Goal: Use online tool/utility: Utilize a website feature to perform a specific function

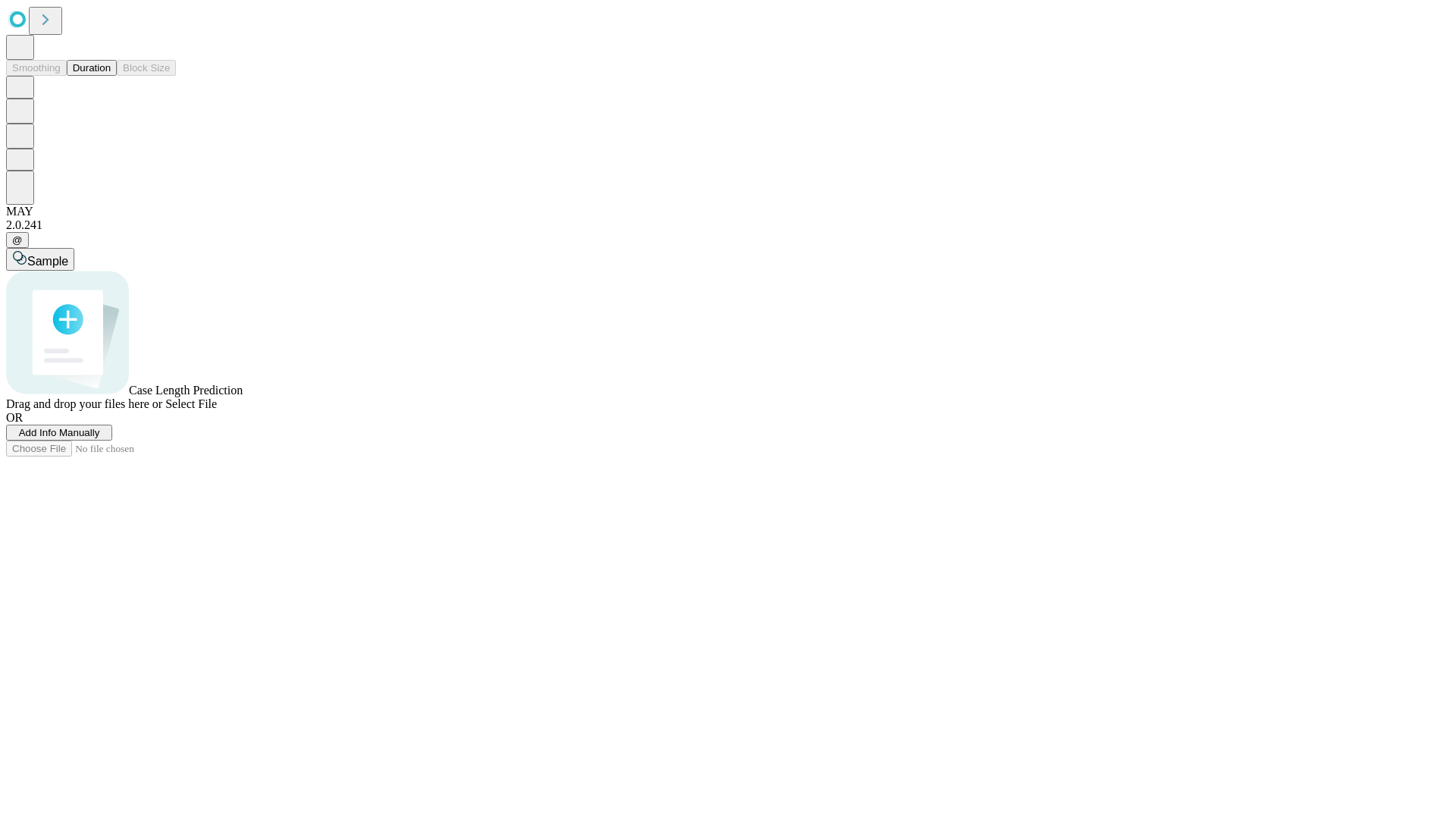
click at [111, 76] on button "Duration" at bounding box center [92, 67] width 50 height 16
click at [217, 410] on span "Select File" at bounding box center [191, 403] width 52 height 12
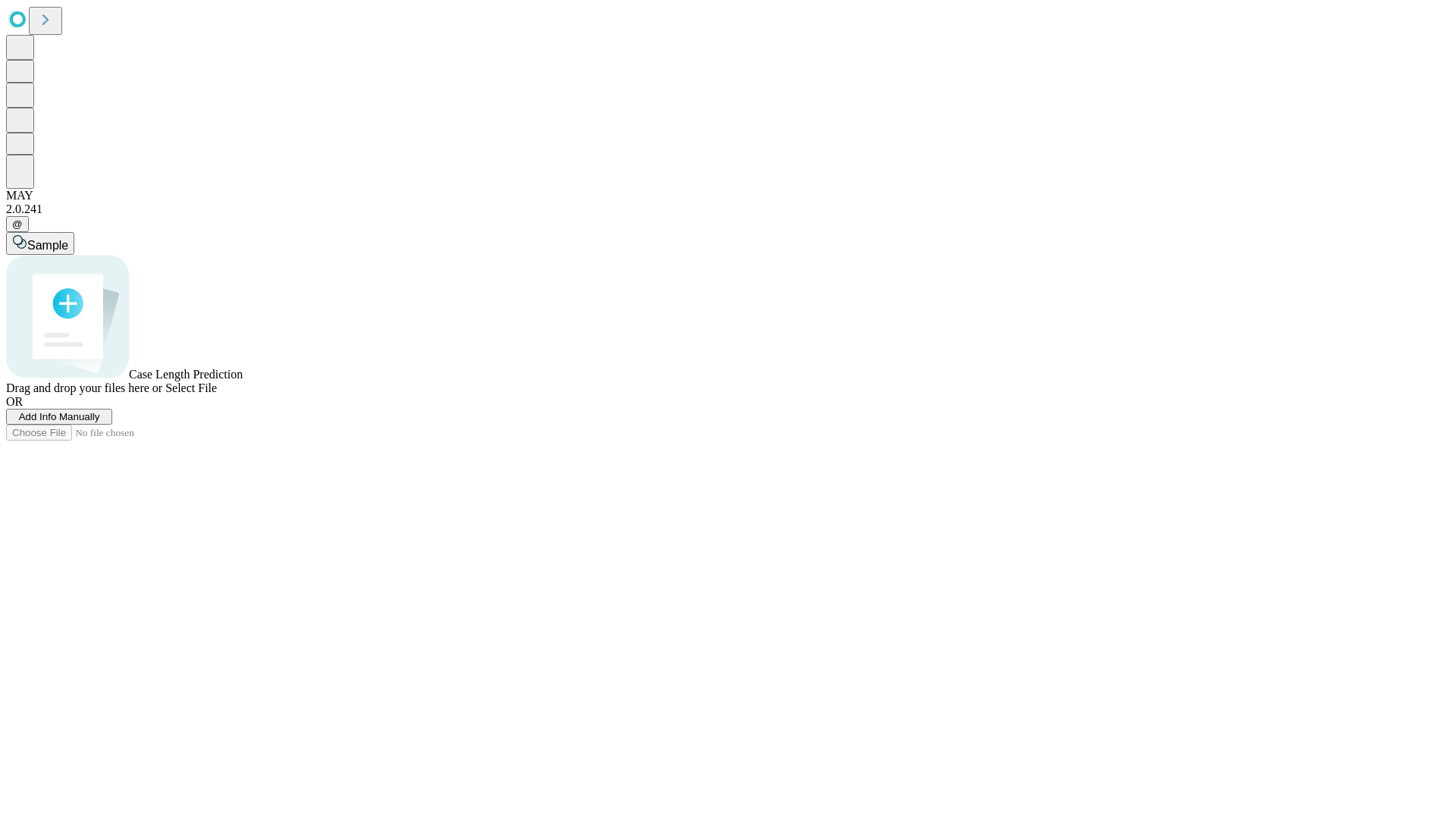
click at [217, 394] on span "Select File" at bounding box center [191, 387] width 52 height 12
